Goal: Information Seeking & Learning: Check status

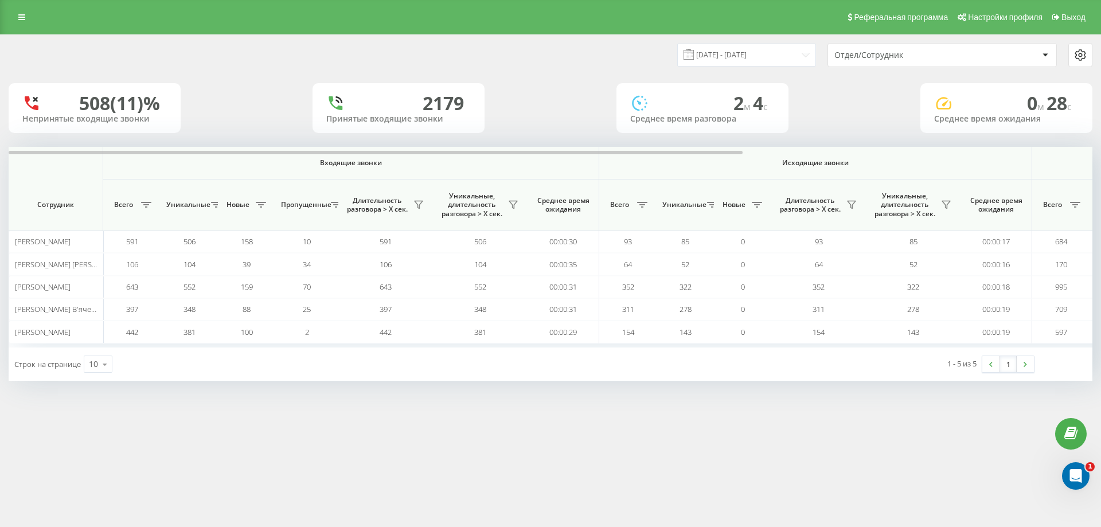
click at [1050, 54] on div at bounding box center [1044, 55] width 13 height 14
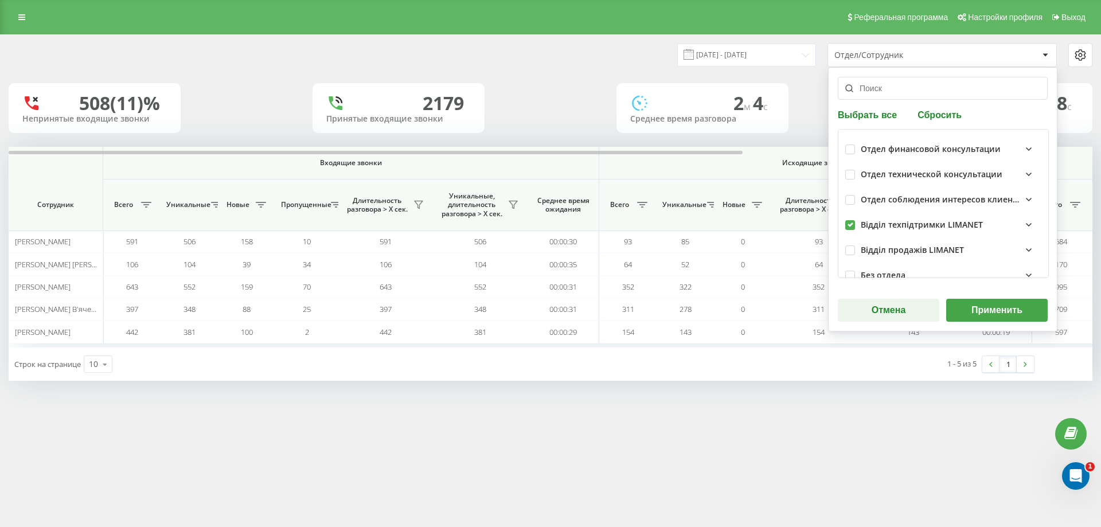
click at [850, 220] on label at bounding box center [850, 220] width 10 height 0
checkbox input "false"
click at [849, 170] on label at bounding box center [850, 170] width 10 height 0
checkbox input "true"
click at [994, 309] on button "Применить" at bounding box center [996, 310] width 101 height 23
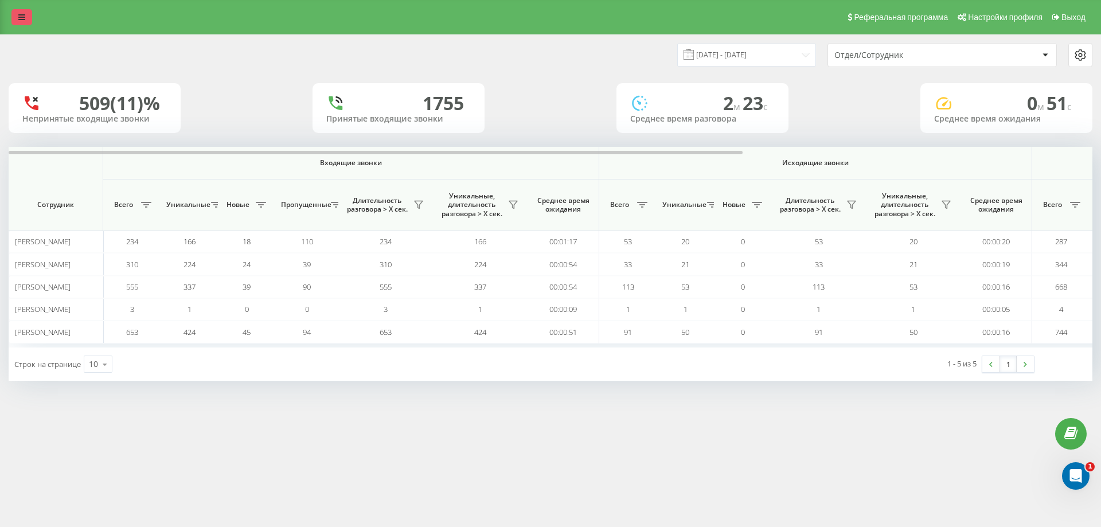
click at [26, 16] on link at bounding box center [21, 17] width 21 height 16
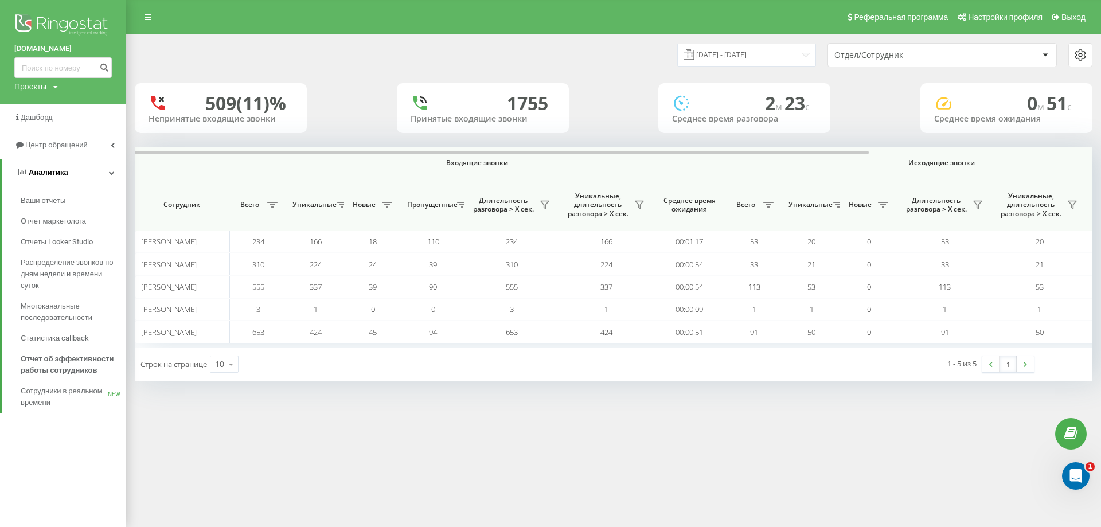
click at [50, 173] on span "Аналитика" at bounding box center [49, 172] width 40 height 9
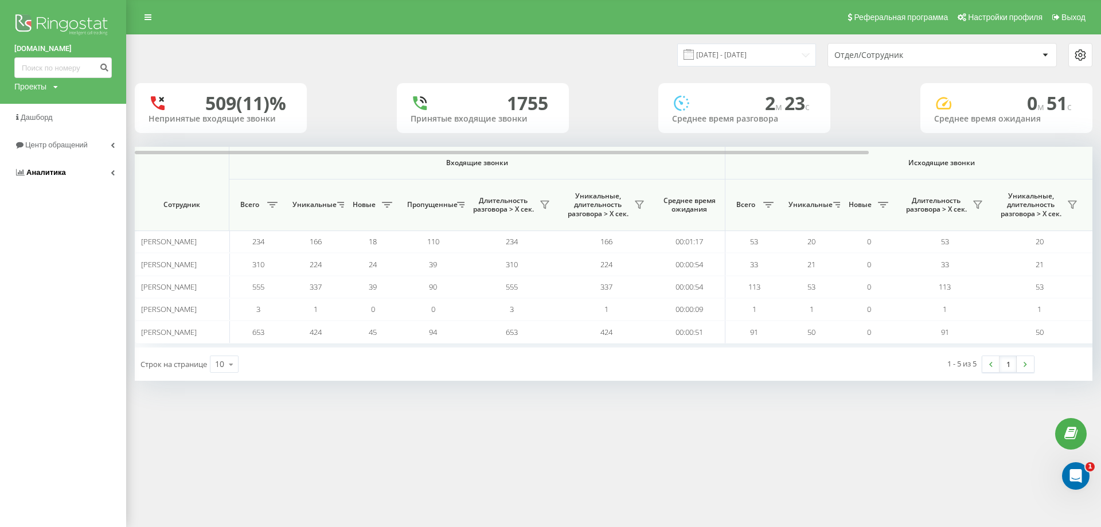
click at [50, 173] on span "Аналитика" at bounding box center [46, 172] width 40 height 9
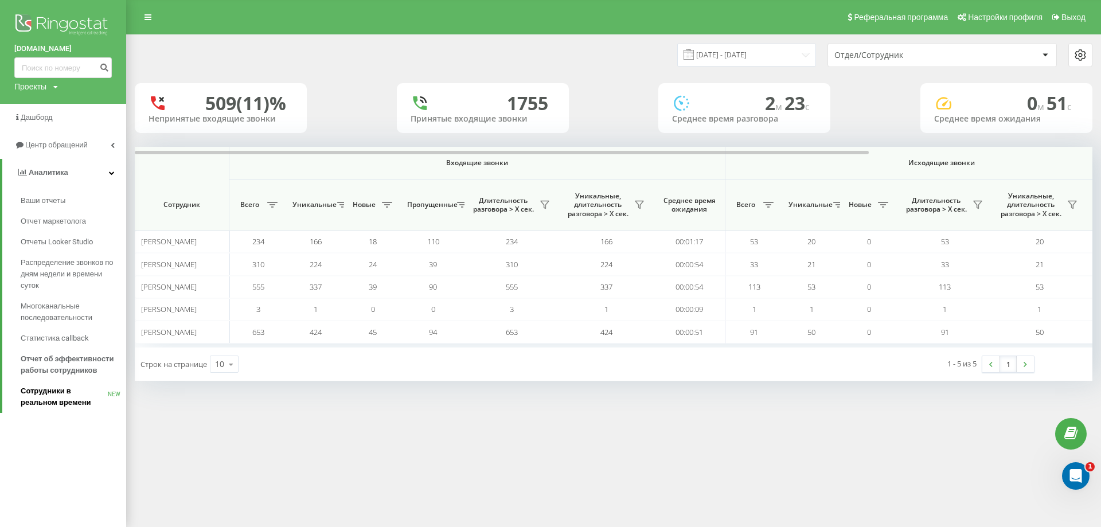
click at [68, 396] on span "Сотрудники в реальном времени" at bounding box center [64, 396] width 87 height 23
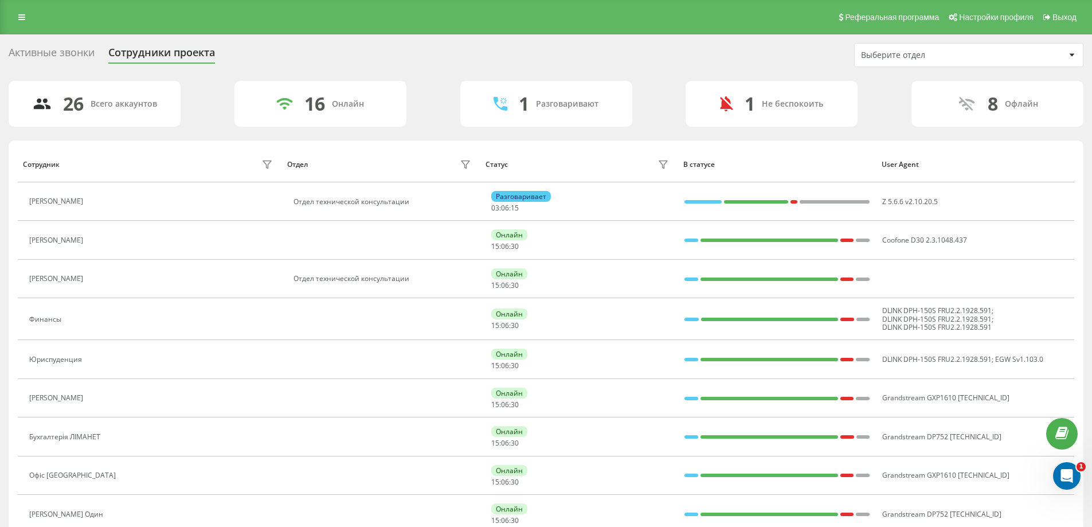
click at [64, 51] on div "Активные звонки" at bounding box center [52, 55] width 86 height 18
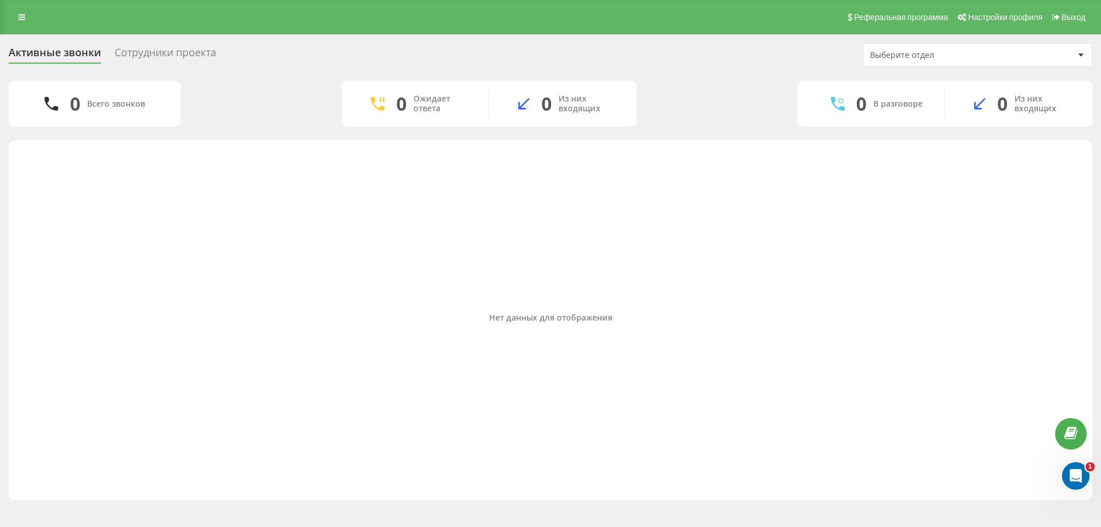
click at [183, 55] on div "Сотрудники проекта" at bounding box center [165, 55] width 101 height 18
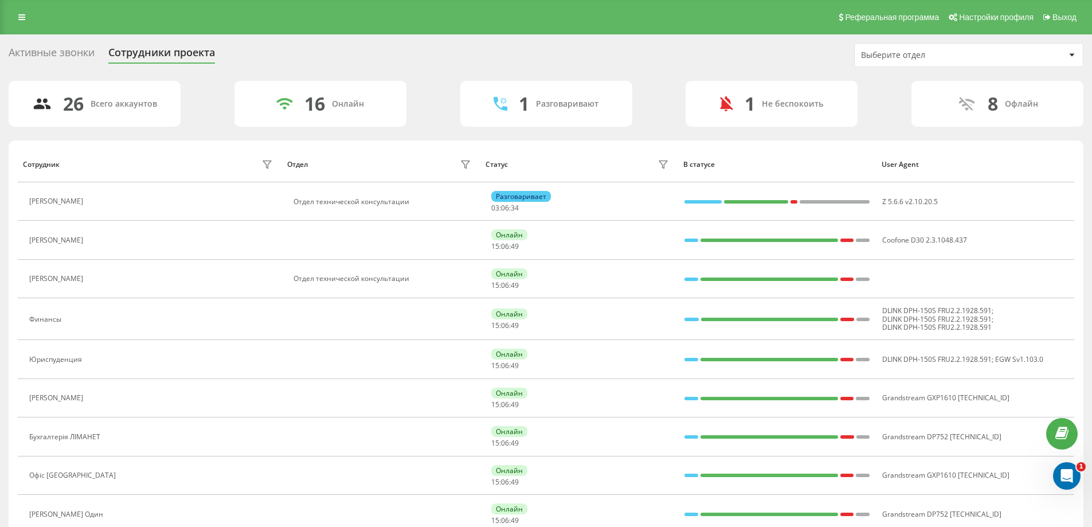
click at [71, 52] on div "Активные звонки" at bounding box center [52, 55] width 86 height 18
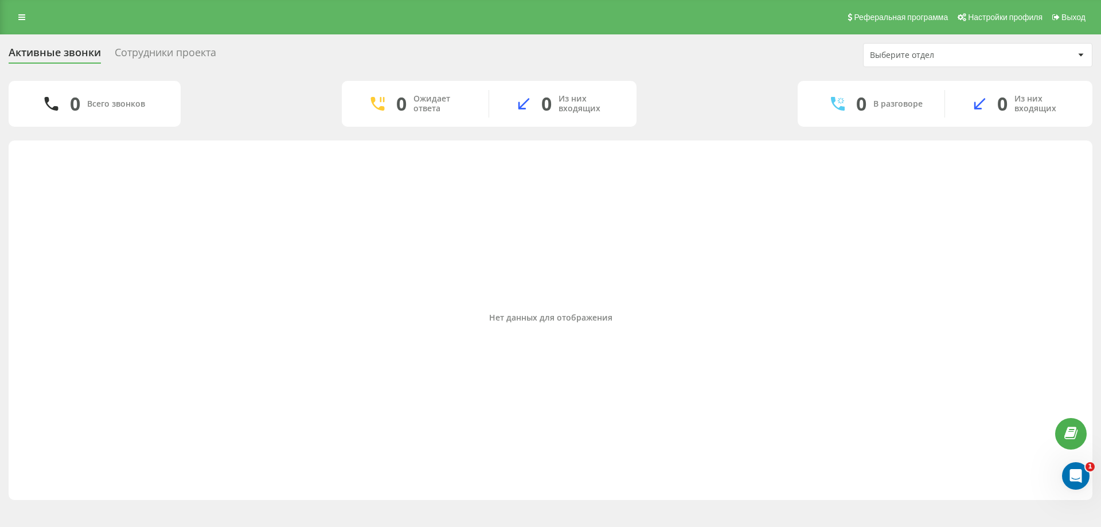
click at [939, 54] on div "Выберите отдел" at bounding box center [938, 55] width 137 height 10
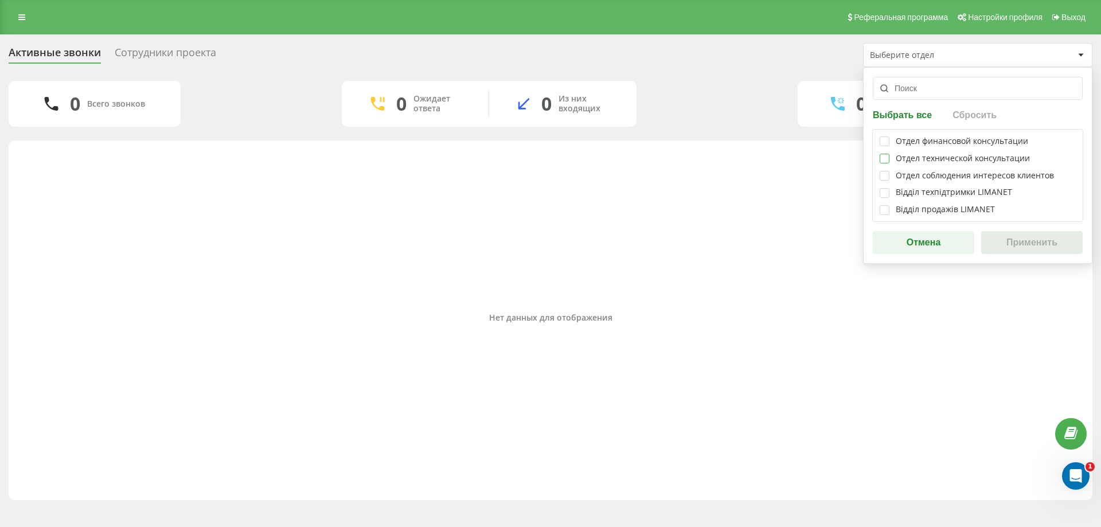
click at [886, 154] on label at bounding box center [885, 154] width 10 height 0
checkbox input "true"
click at [1040, 249] on button "Применить" at bounding box center [1031, 242] width 101 height 23
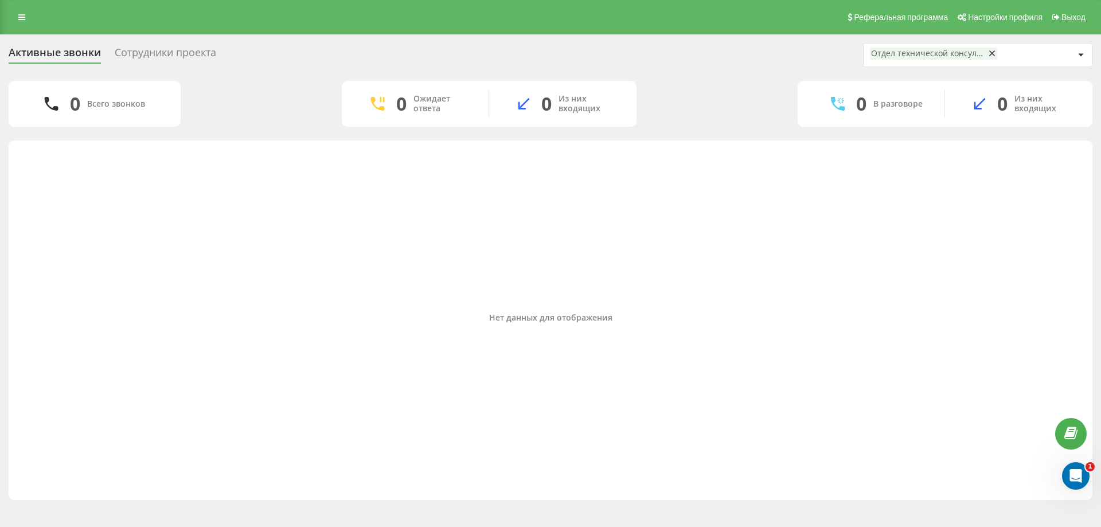
click at [931, 50] on div "Отдел технической консультации" at bounding box center [928, 54] width 115 height 10
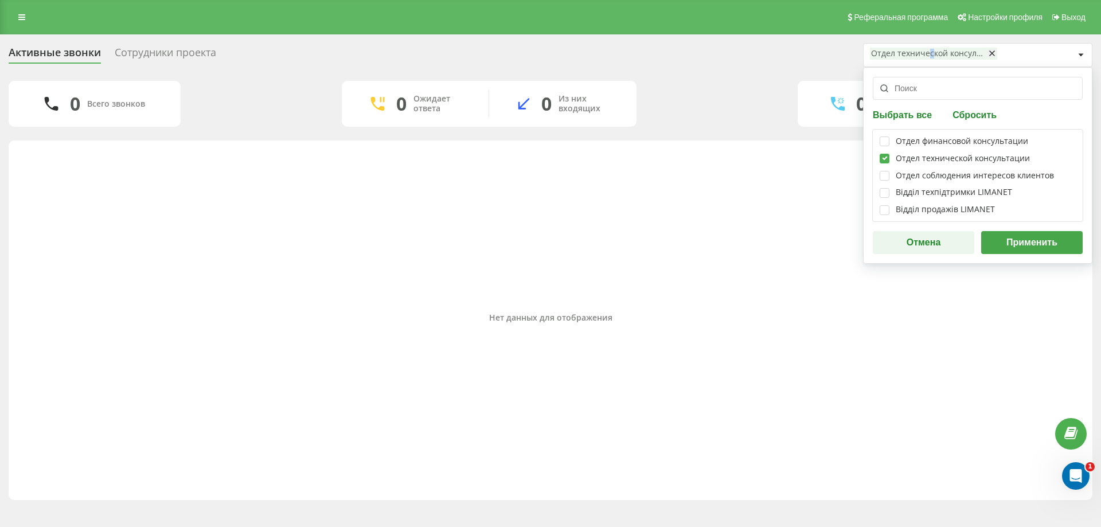
click at [886, 154] on label at bounding box center [885, 154] width 10 height 0
checkbox input "false"
click at [1019, 241] on button "Применить" at bounding box center [1031, 242] width 101 height 23
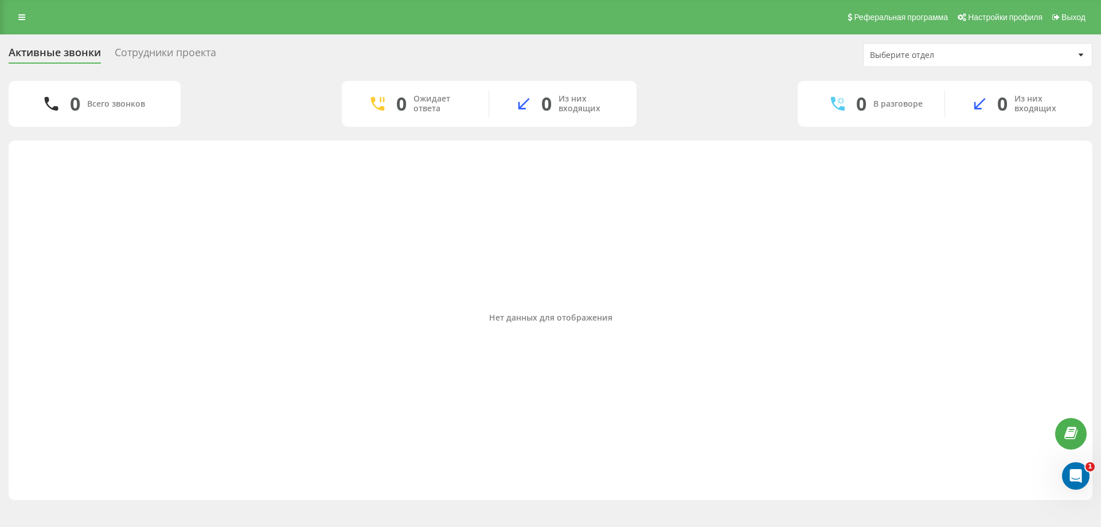
click at [153, 52] on div "Сотрудники проекта" at bounding box center [165, 55] width 101 height 18
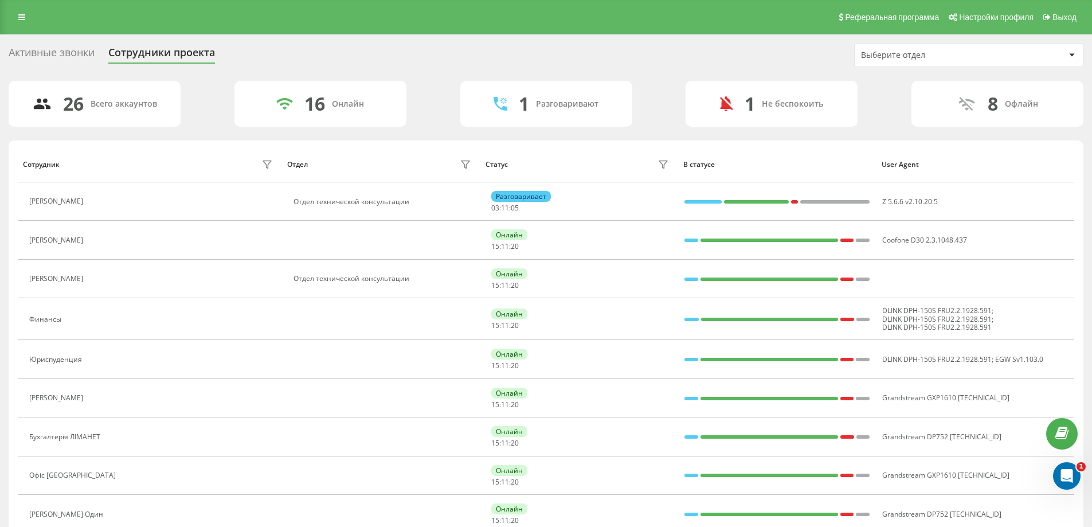
click at [64, 50] on div "Активные звонки" at bounding box center [52, 55] width 86 height 18
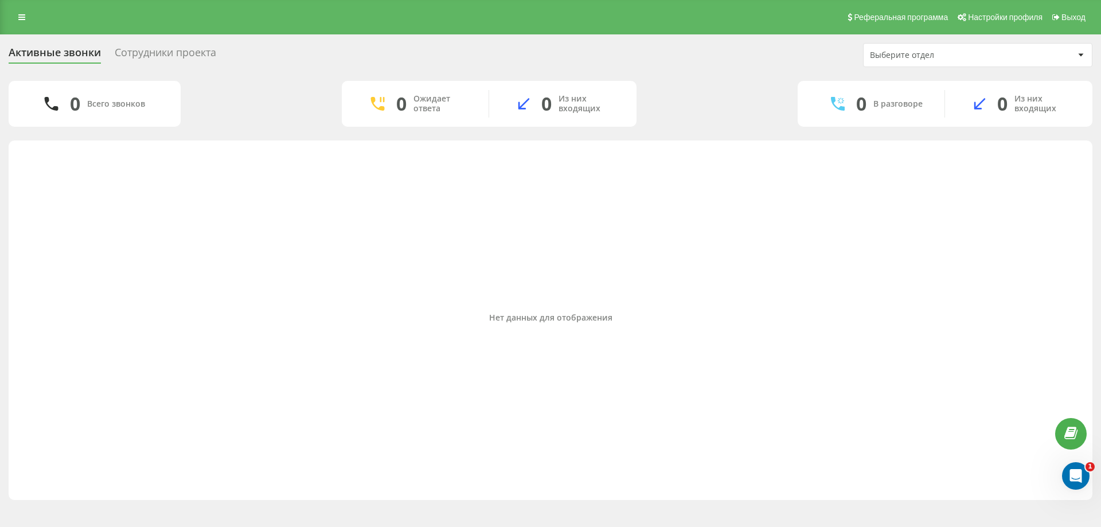
click at [1085, 56] on div at bounding box center [1080, 55] width 13 height 14
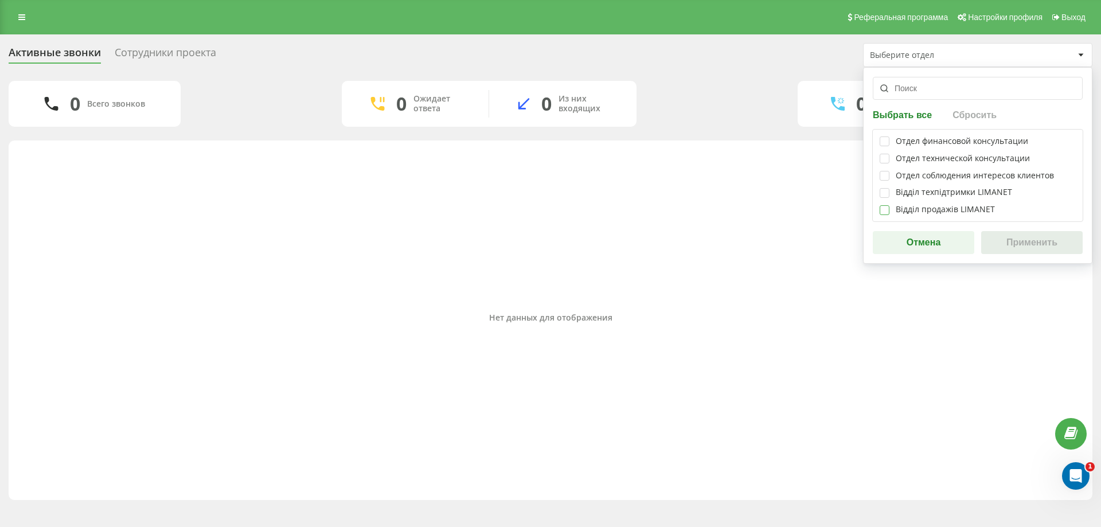
click at [881, 205] on label at bounding box center [885, 205] width 10 height 0
checkbox input "true"
click at [883, 188] on label at bounding box center [885, 188] width 10 height 0
checkbox input "true"
click at [880, 171] on label at bounding box center [885, 171] width 10 height 0
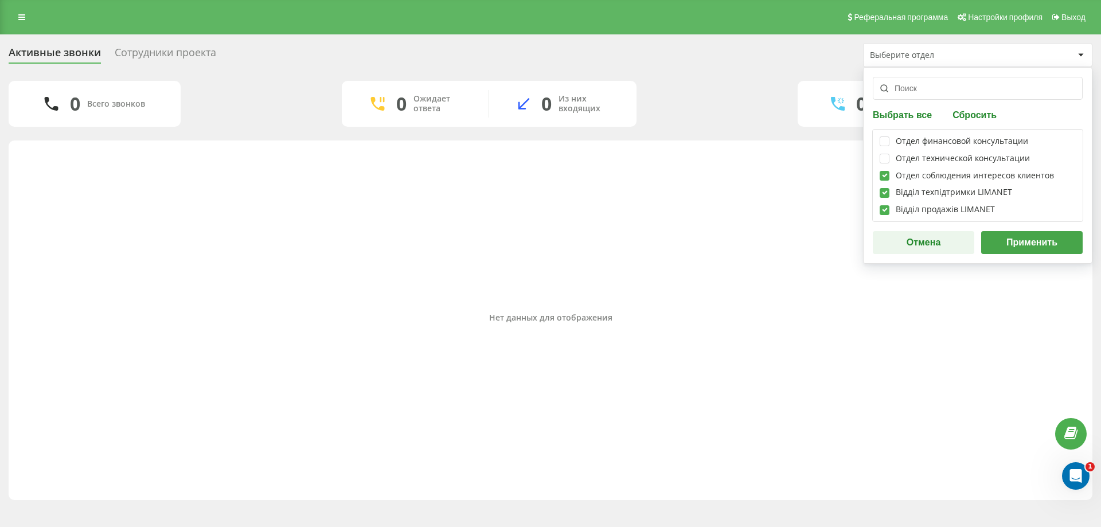
checkbox input "true"
click at [884, 154] on label at bounding box center [885, 154] width 10 height 0
checkbox input "true"
drag, startPoint x: 884, startPoint y: 142, endPoint x: 1090, endPoint y: 232, distance: 225.2
click at [884, 136] on label at bounding box center [885, 136] width 10 height 0
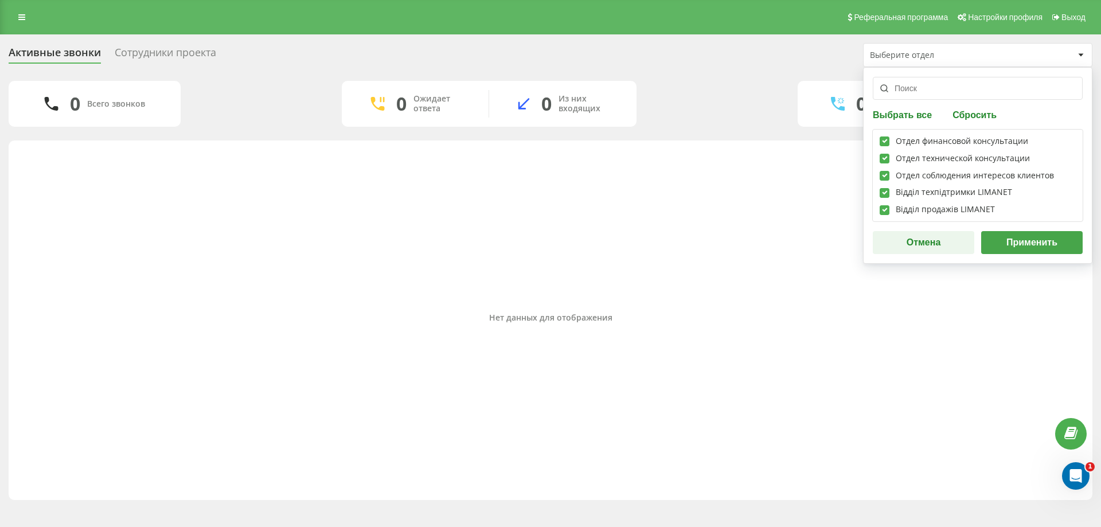
checkbox input "true"
click at [1050, 240] on button "Применить" at bounding box center [1031, 242] width 101 height 23
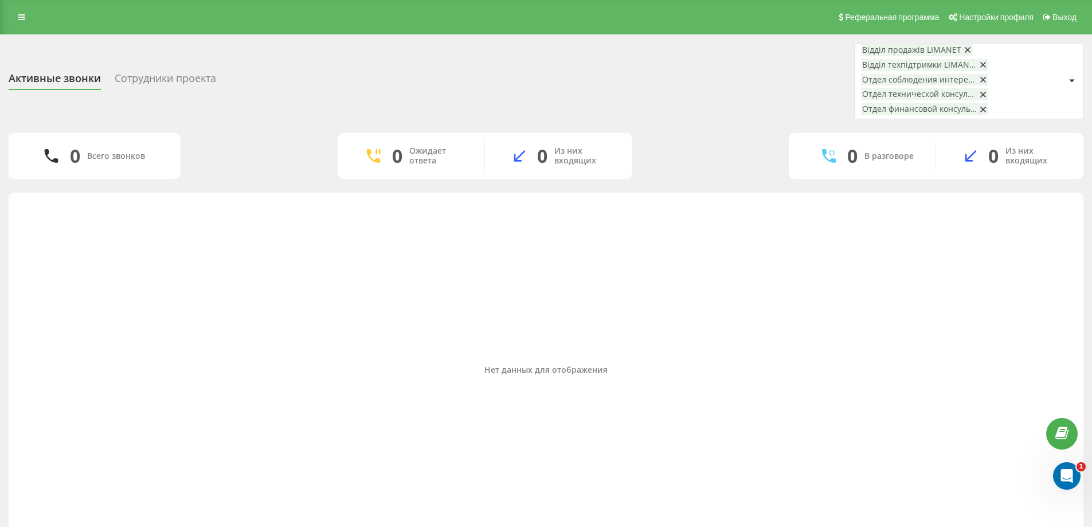
click at [834, 327] on div "Нет данных для отображения" at bounding box center [546, 369] width 1057 height 342
click at [1003, 384] on div "Нет данных для отображения" at bounding box center [546, 369] width 1057 height 342
click at [795, 272] on div "Нет данных для отображения" at bounding box center [546, 369] width 1057 height 342
click at [23, 15] on icon at bounding box center [21, 17] width 7 height 8
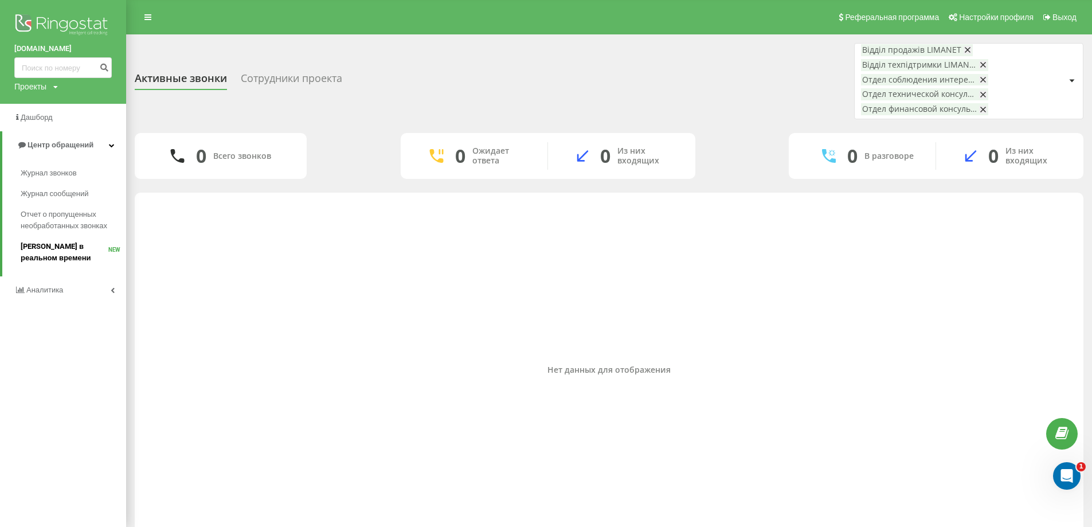
click at [46, 248] on span "[PERSON_NAME] в реальном времени" at bounding box center [65, 252] width 88 height 23
